Goal: Navigation & Orientation: Find specific page/section

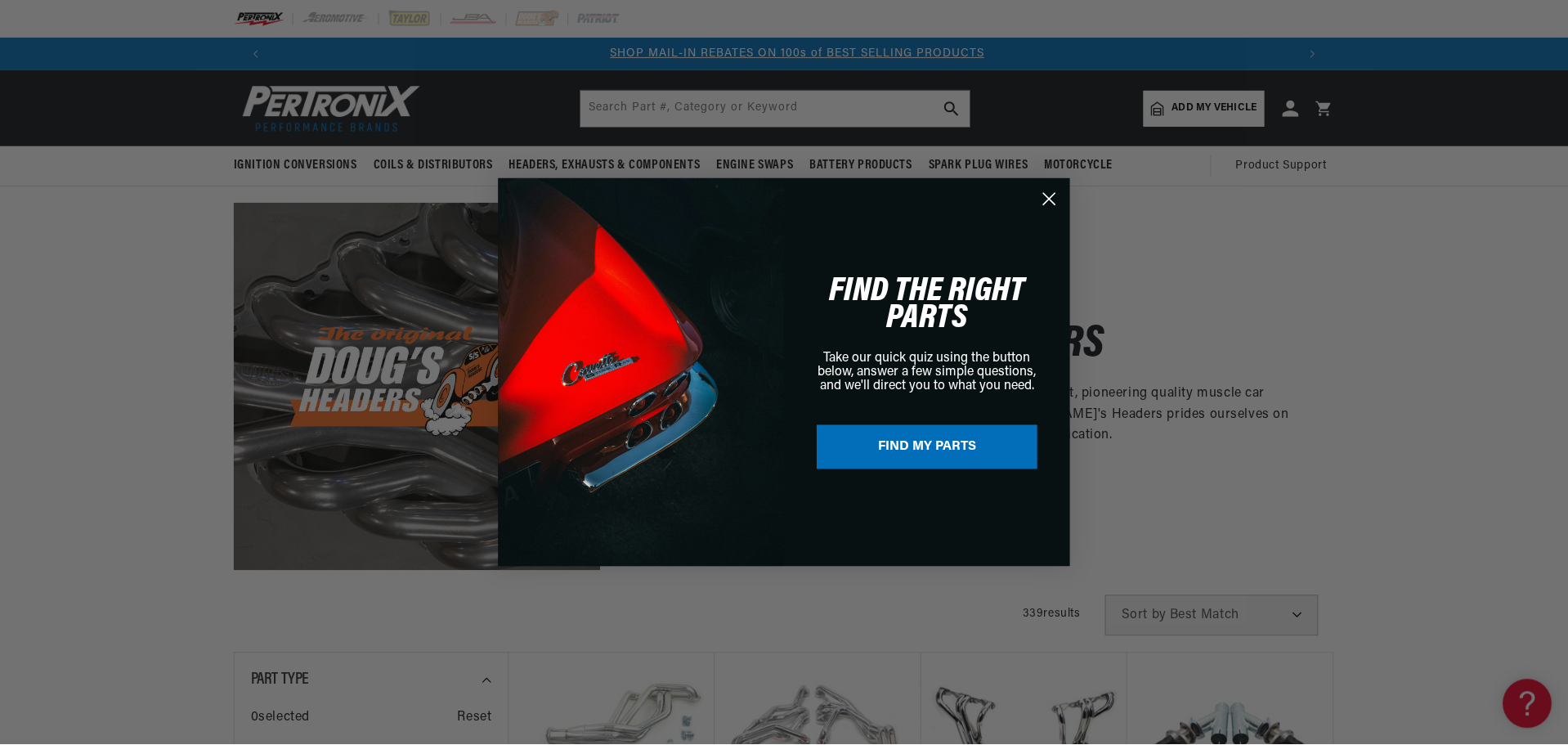
scroll to position [0, 1022]
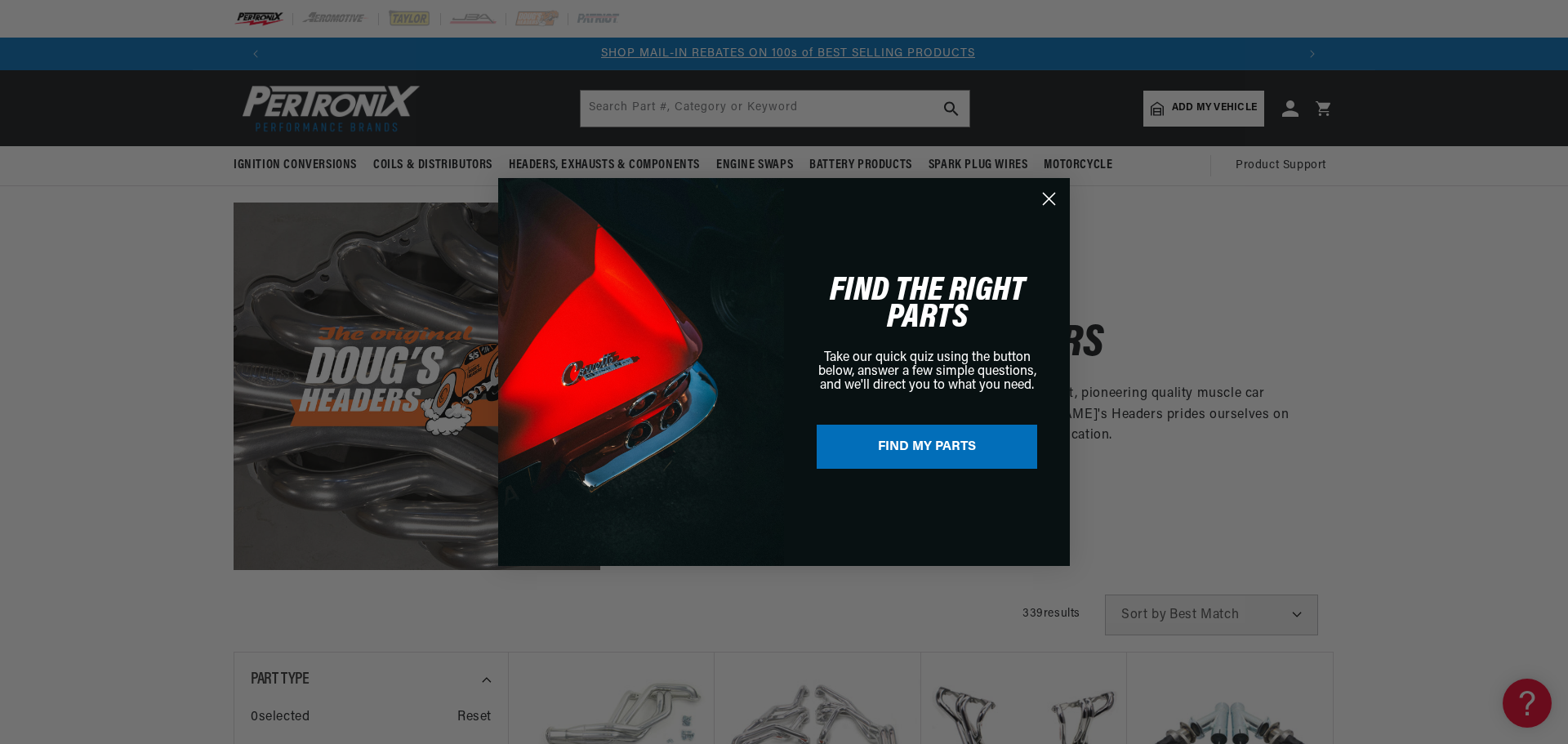
click at [1053, 200] on circle "Close dialog" at bounding box center [1050, 199] width 27 height 27
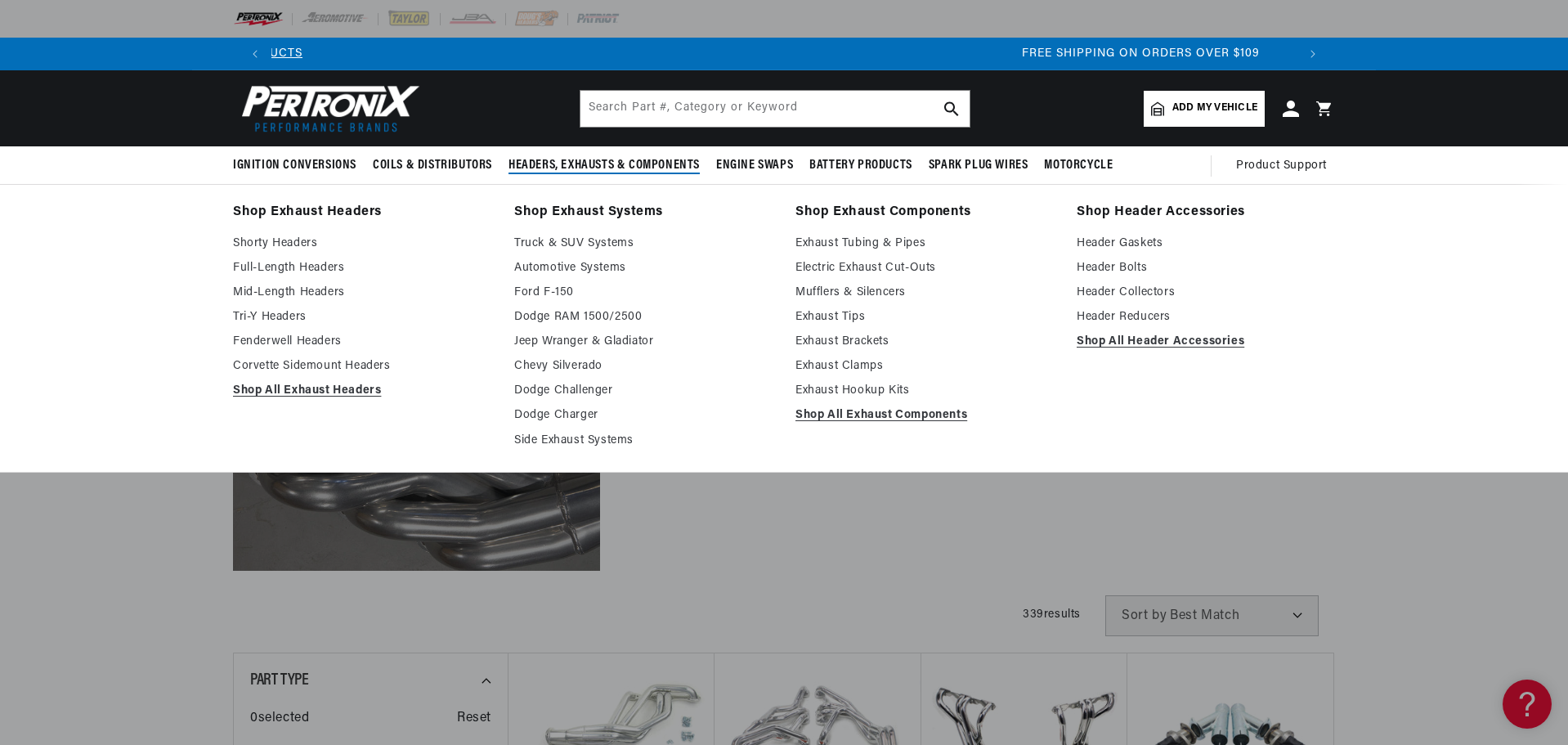
scroll to position [0, 2042]
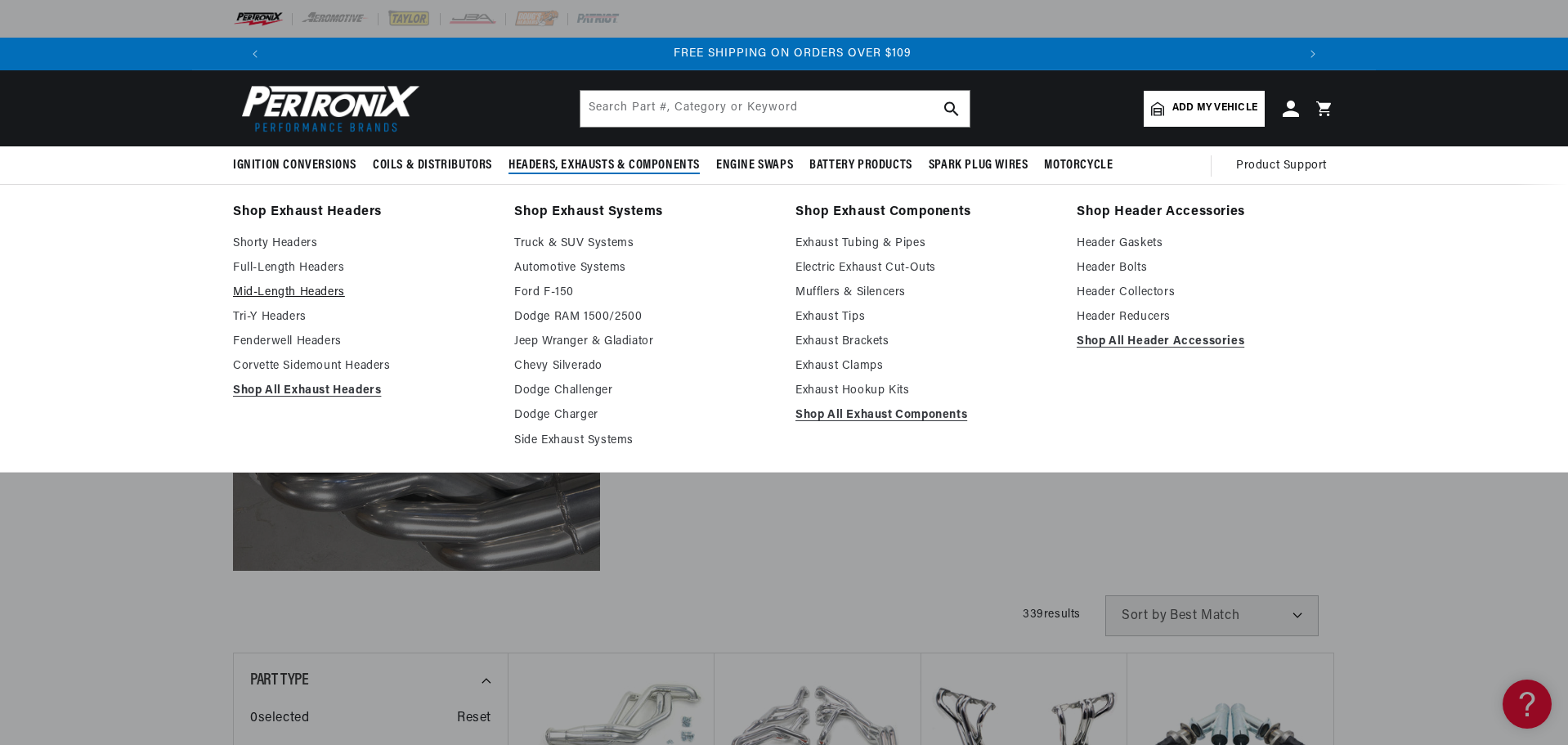
click at [270, 293] on link "Mid-Length Headers" at bounding box center [362, 293] width 259 height 20
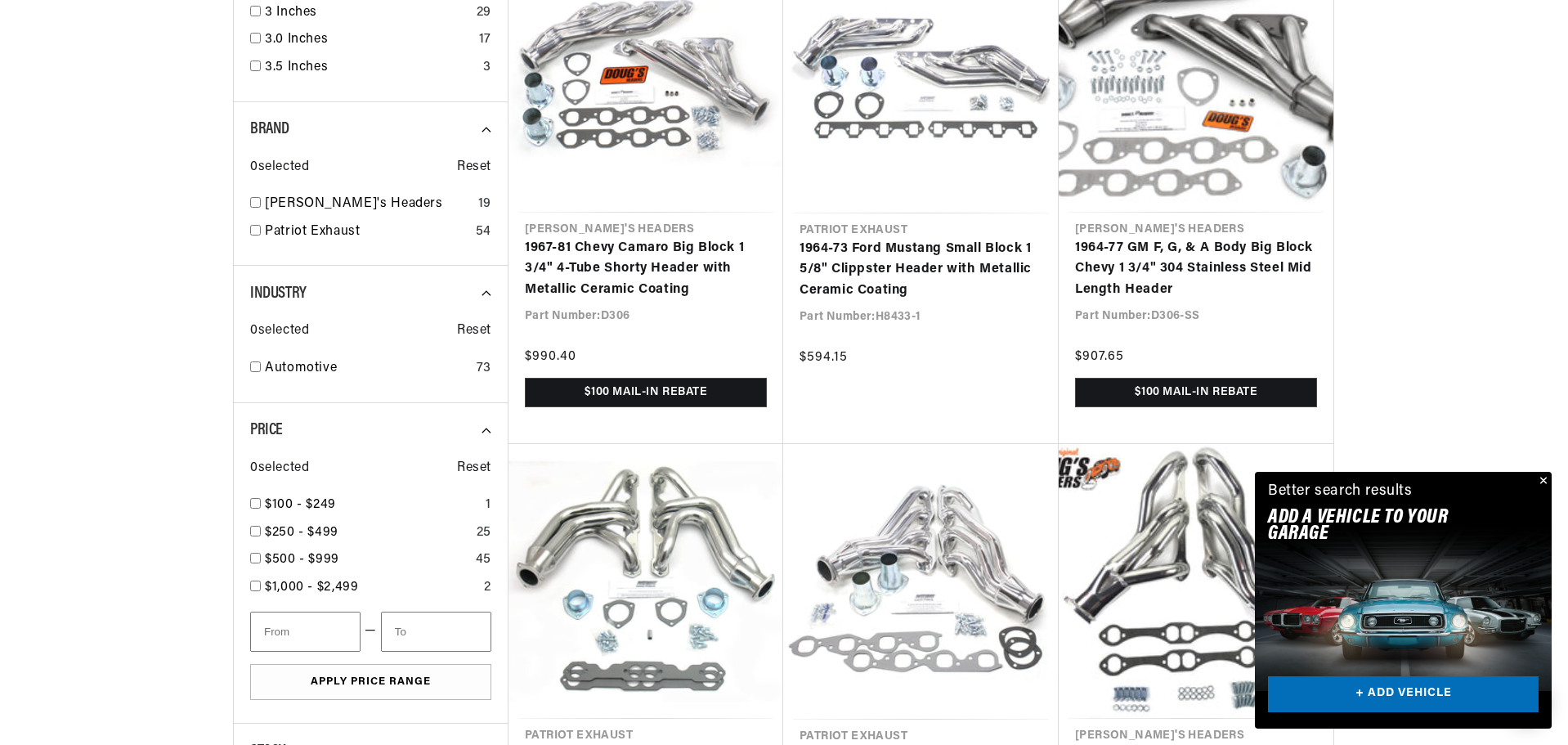
scroll to position [0, 1022]
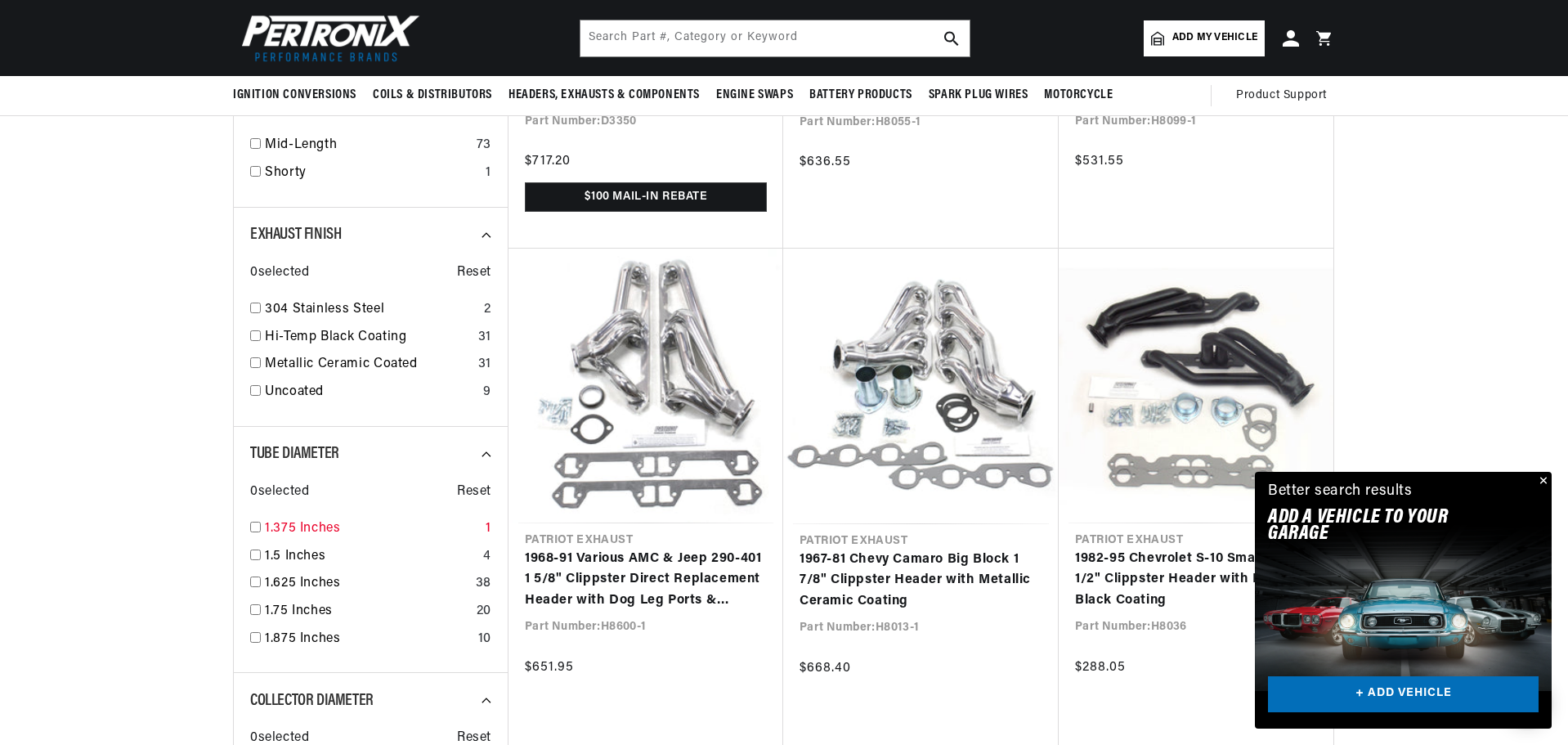
scroll to position [0, 2042]
click at [1551, 480] on button "Close" at bounding box center [1543, 482] width 20 height 20
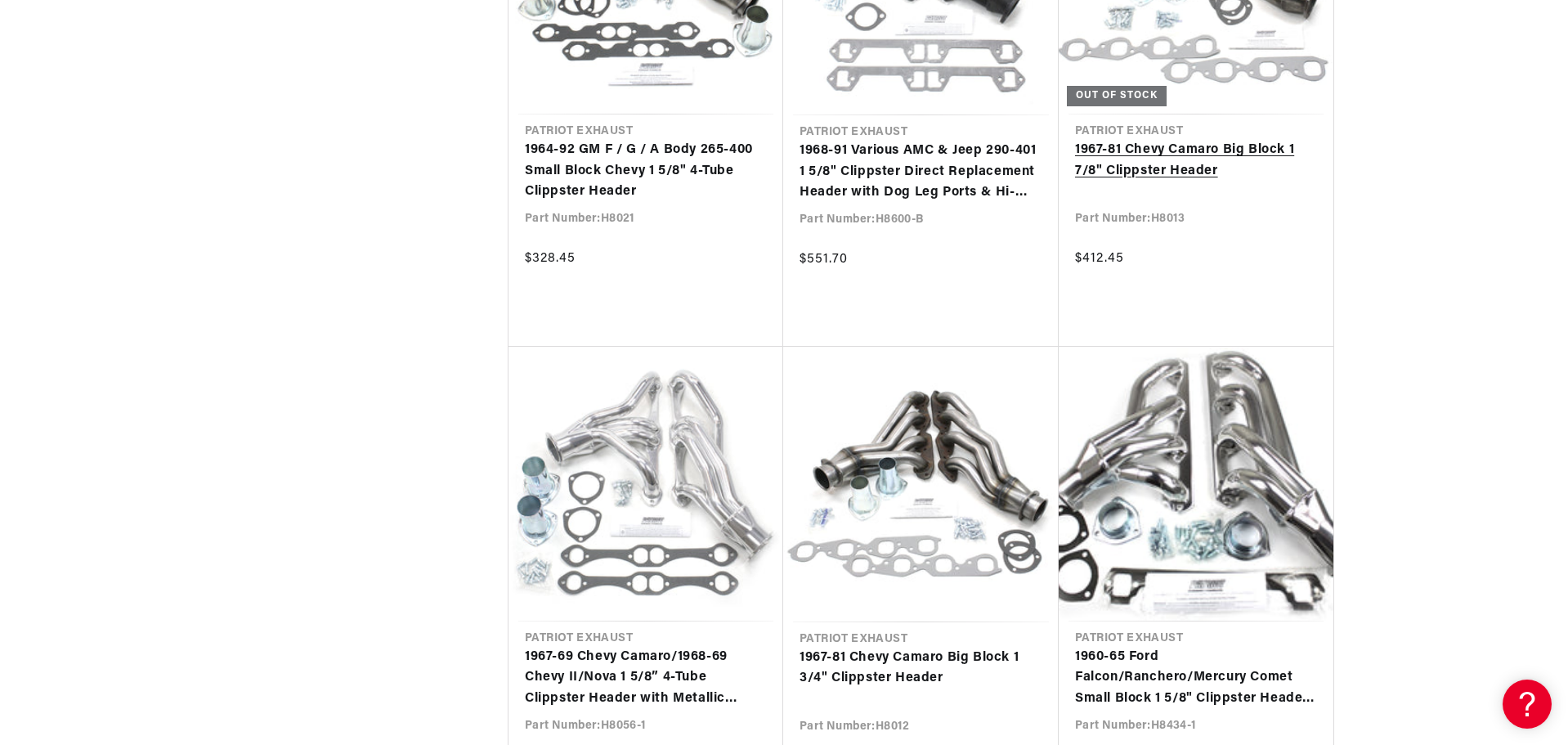
scroll to position [0, 0]
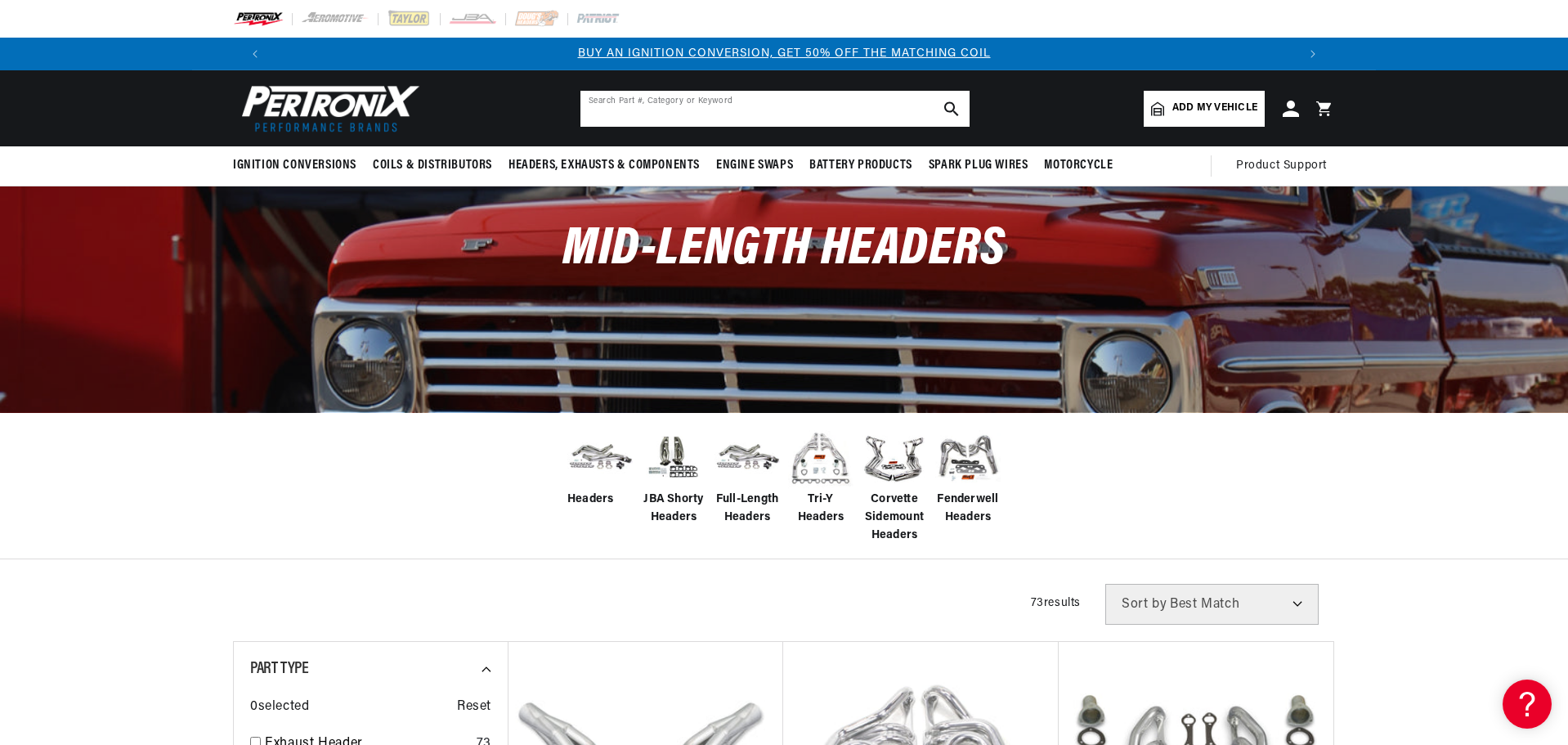
click at [810, 112] on input "text" at bounding box center [775, 109] width 389 height 36
type input "LT4"
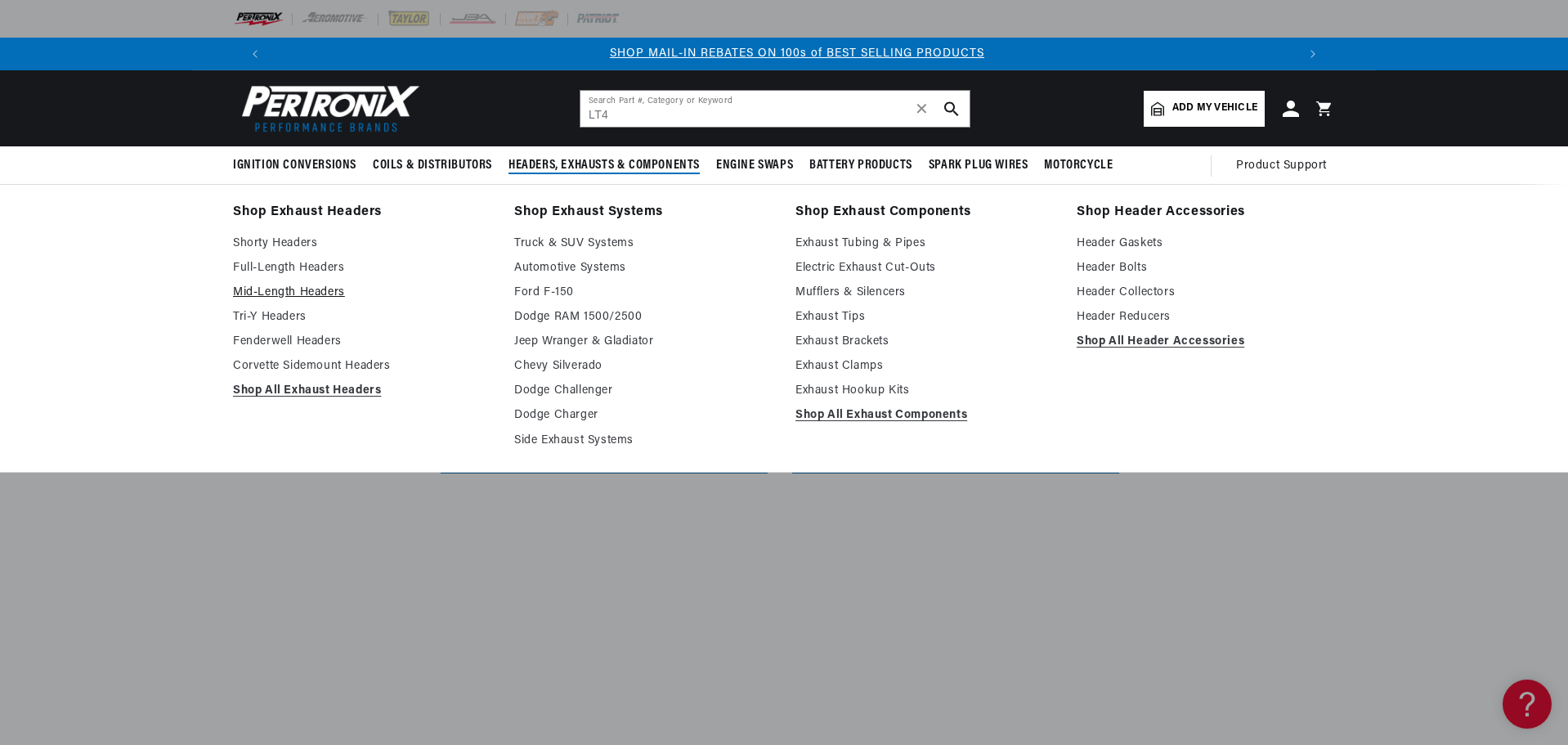
scroll to position [0, 1022]
click at [285, 268] on link "Full-Length Headers" at bounding box center [362, 268] width 259 height 20
click at [292, 235] on link "Shorty Headers" at bounding box center [362, 244] width 259 height 20
click at [275, 285] on link "Mid-Length Headers" at bounding box center [362, 293] width 259 height 20
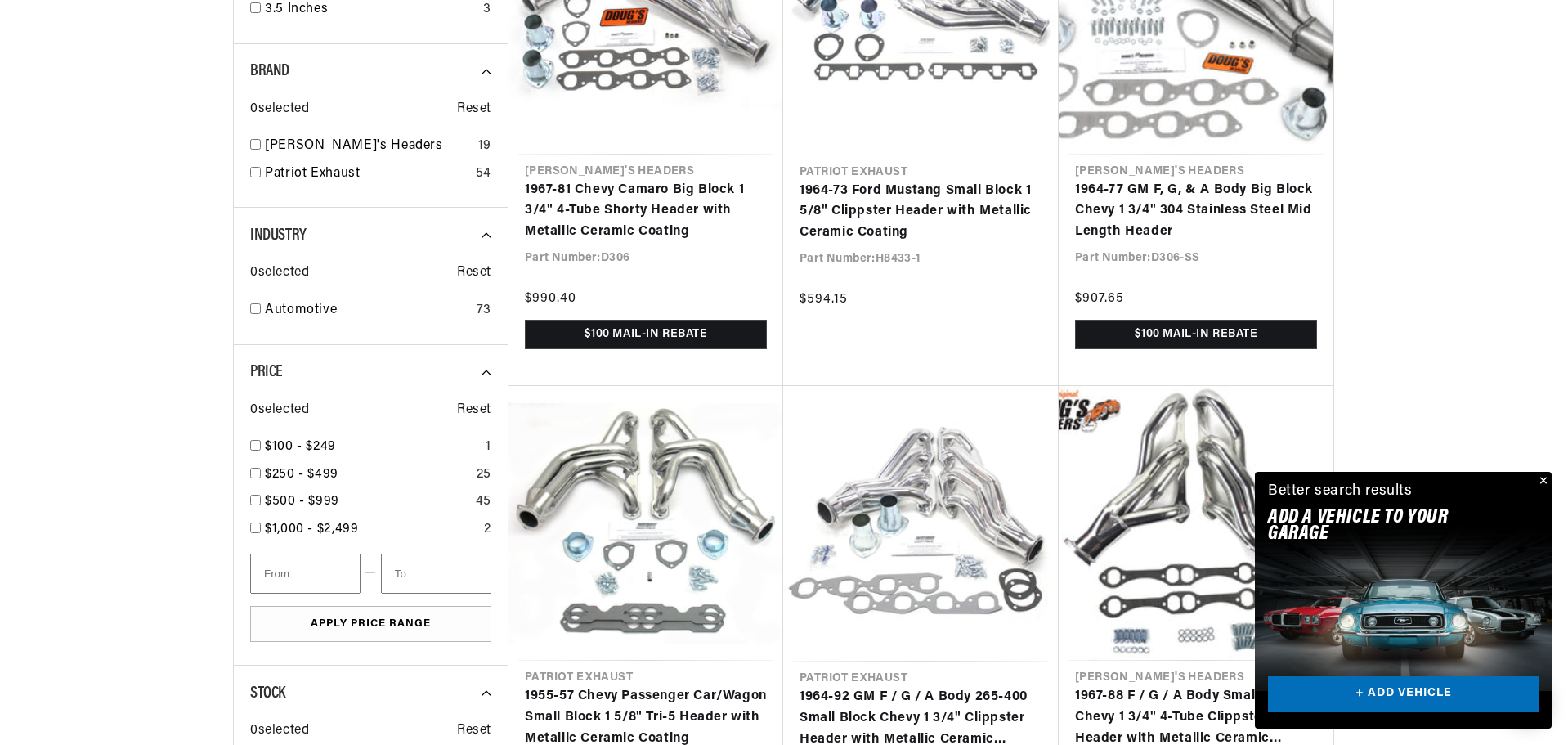
scroll to position [1798, 0]
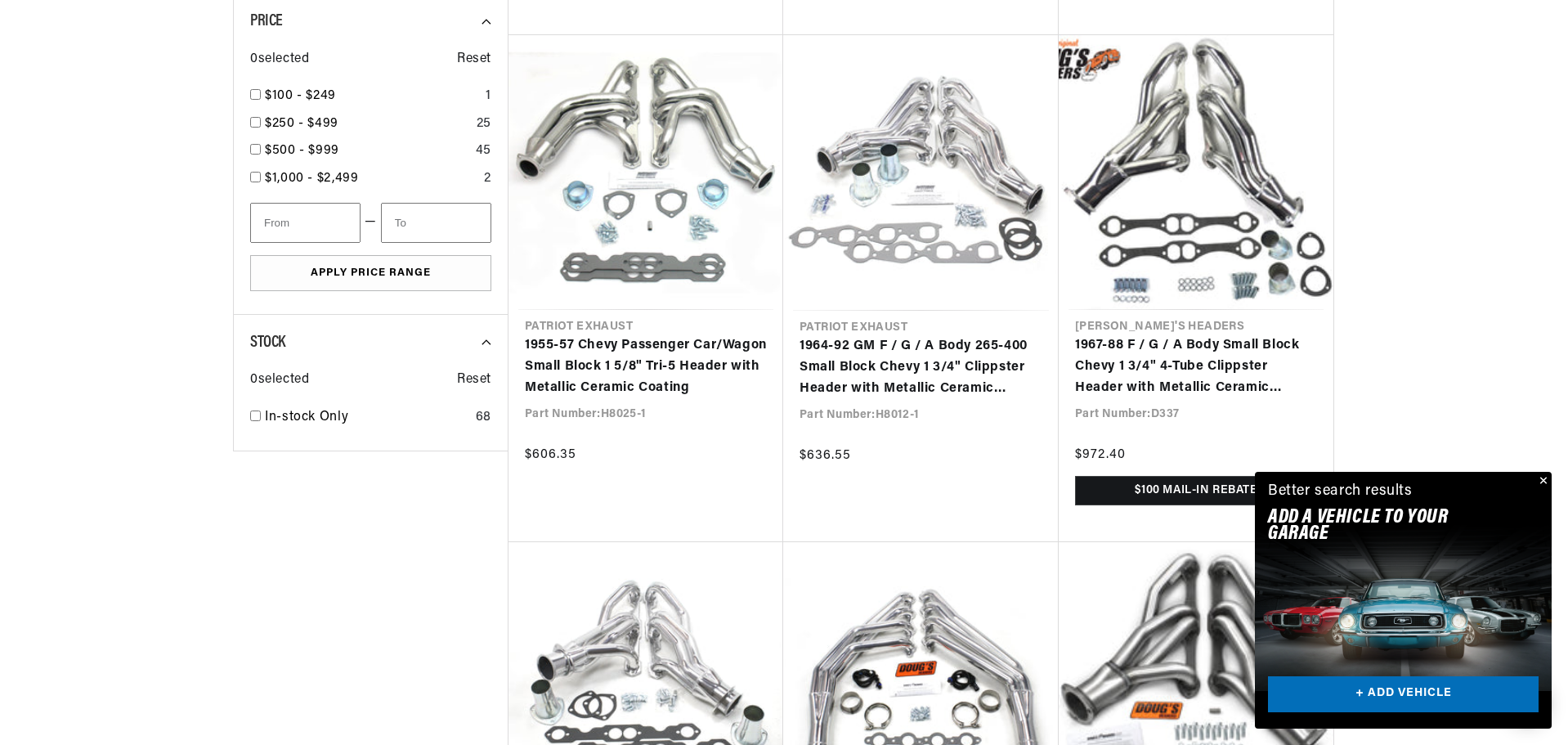
click at [1544, 480] on button "Close" at bounding box center [1543, 482] width 20 height 20
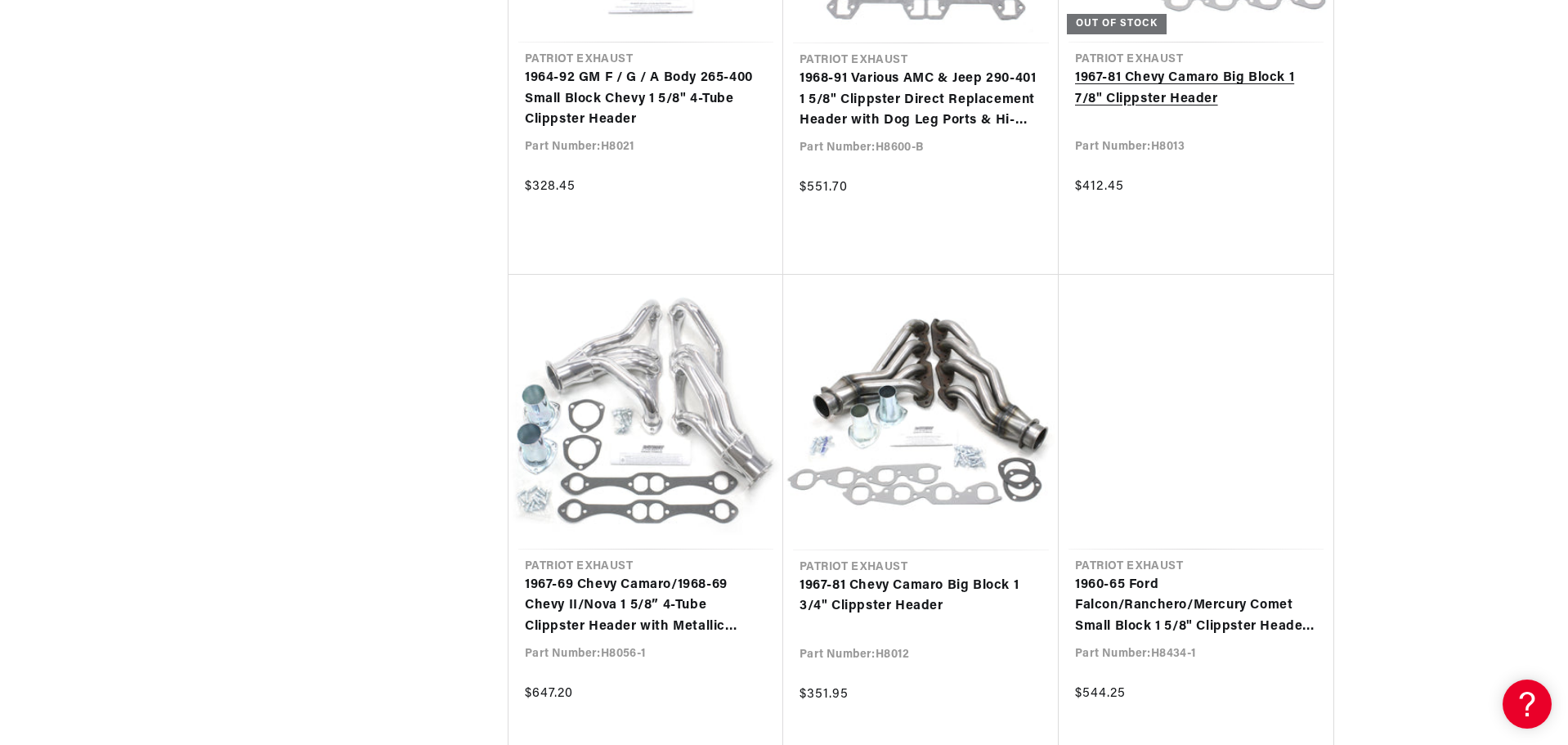
scroll to position [3923, 0]
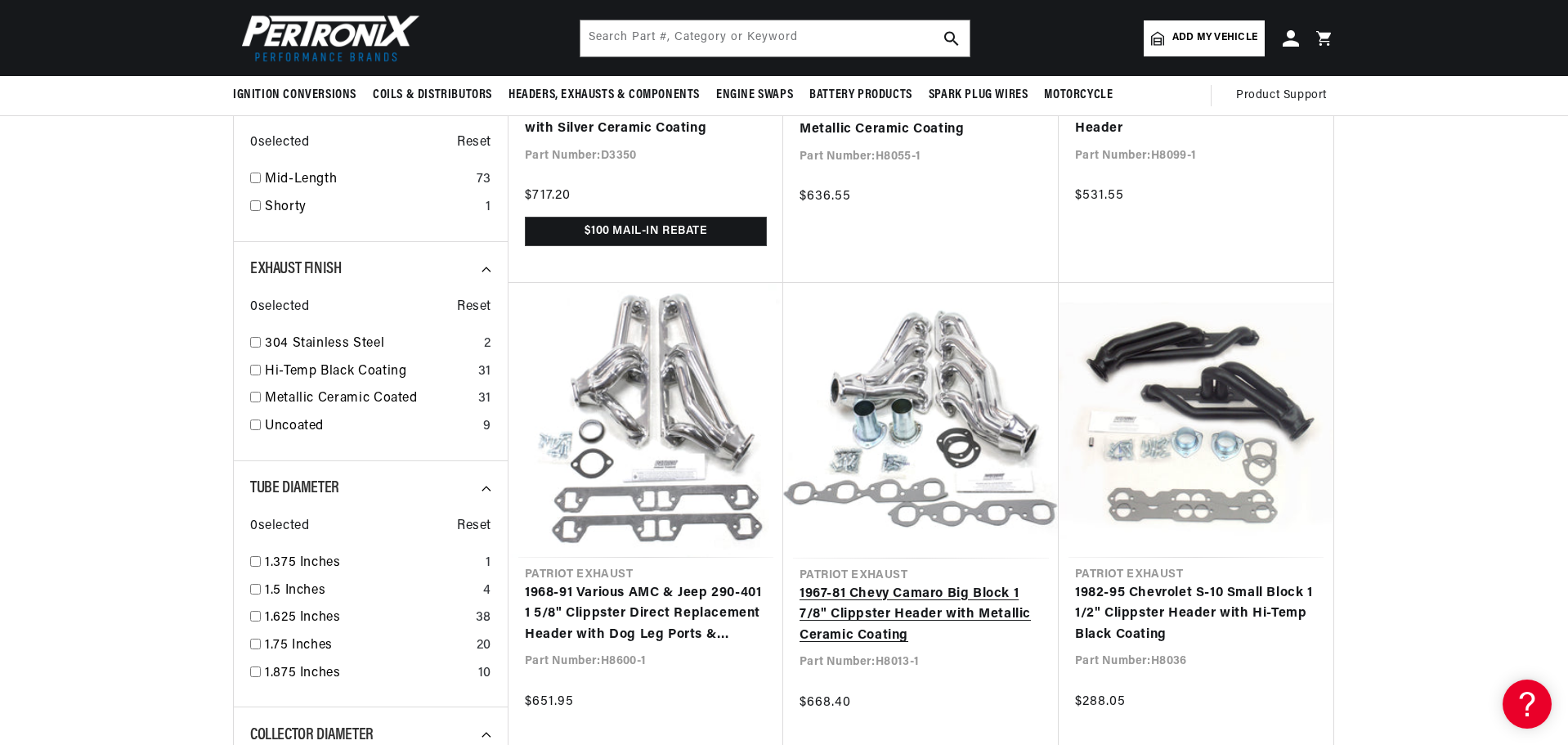
scroll to position [654, 0]
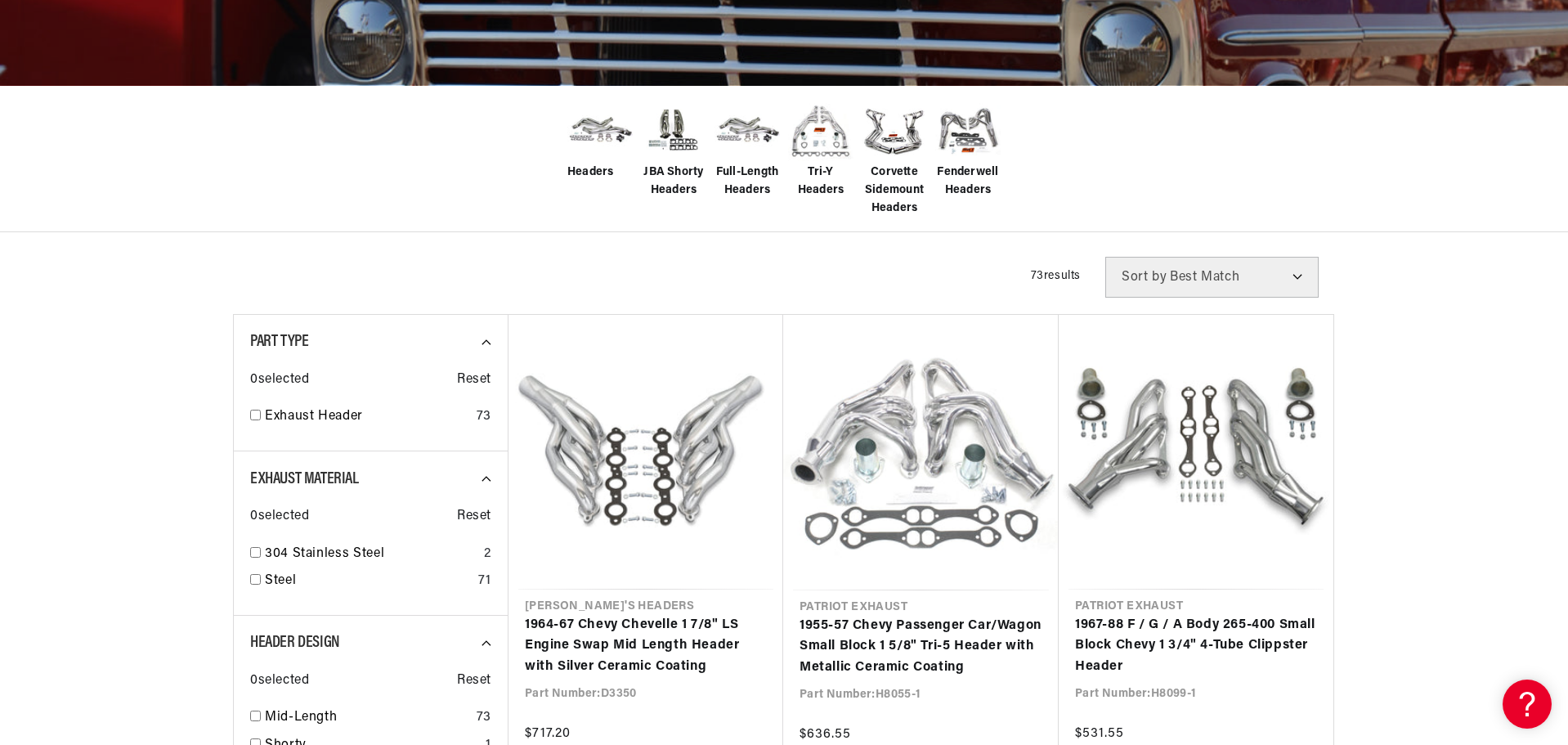
click at [679, 173] on span "JBA Shorty Headers" at bounding box center [674, 182] width 66 height 37
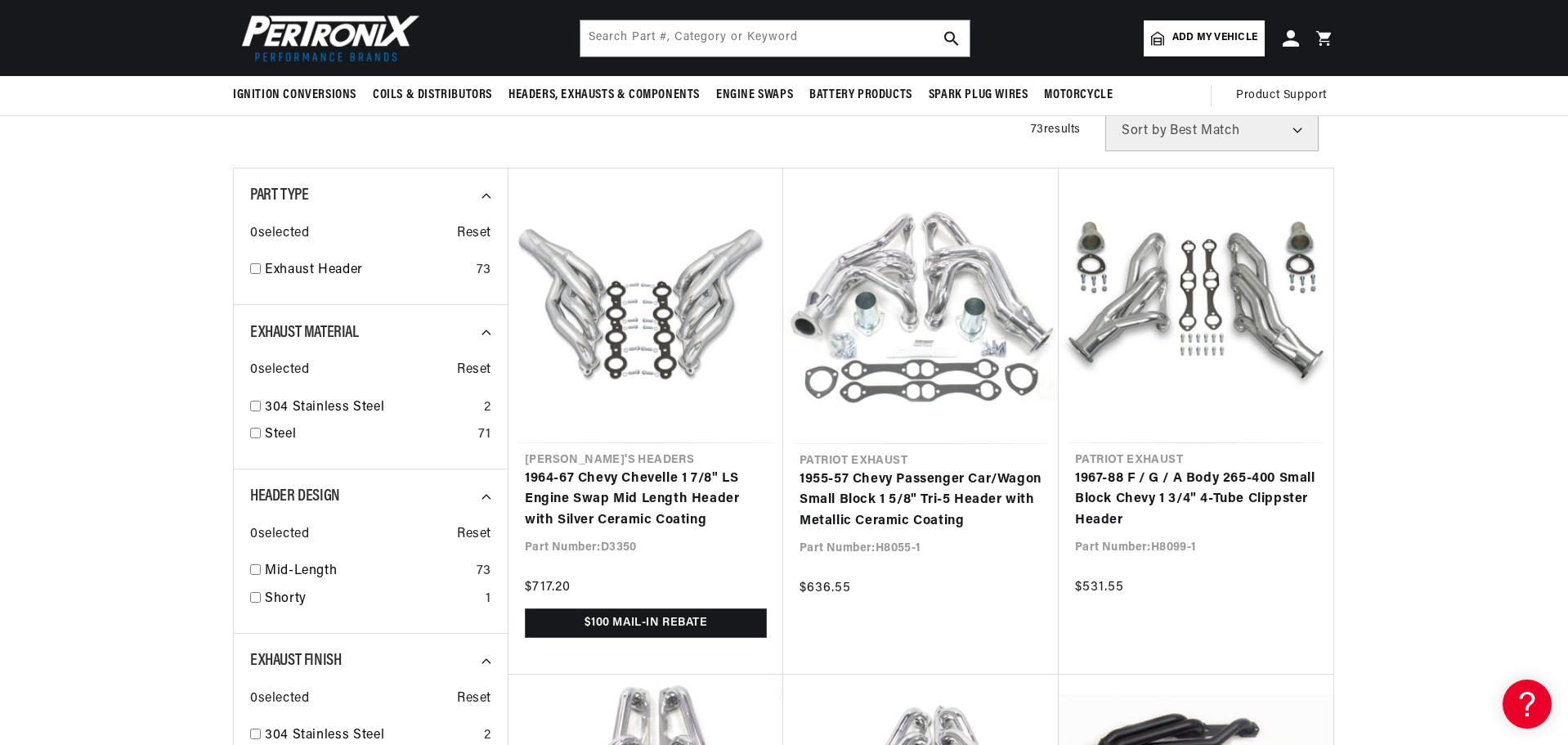
scroll to position [245, 0]
